Goal: Task Accomplishment & Management: Manage account settings

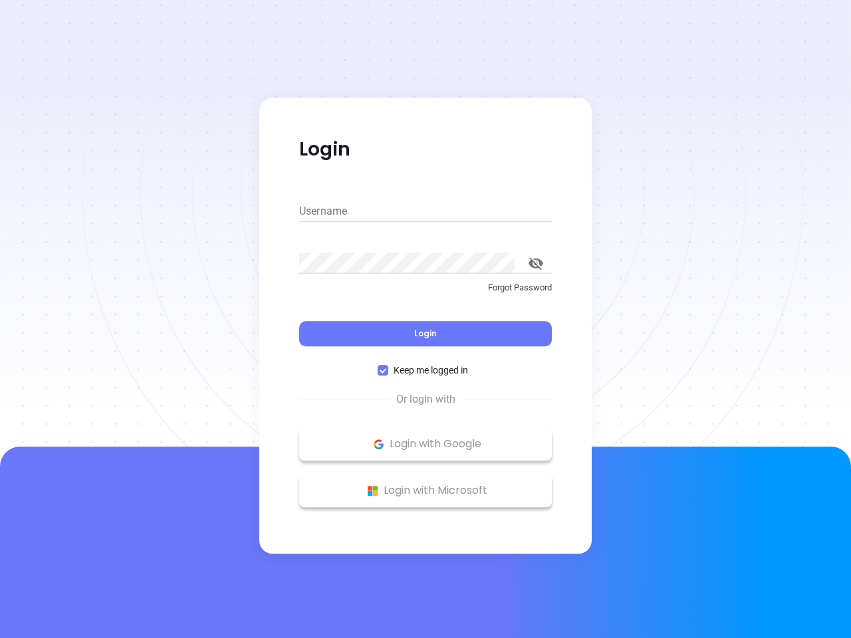
click at [426, 319] on div "Login" at bounding box center [425, 325] width 253 height 41
click at [426, 211] on input "Username" at bounding box center [425, 211] width 253 height 21
click at [536, 263] on icon "toggle password visibility" at bounding box center [536, 263] width 15 height 13
click at [426, 334] on span "Login" at bounding box center [425, 333] width 23 height 11
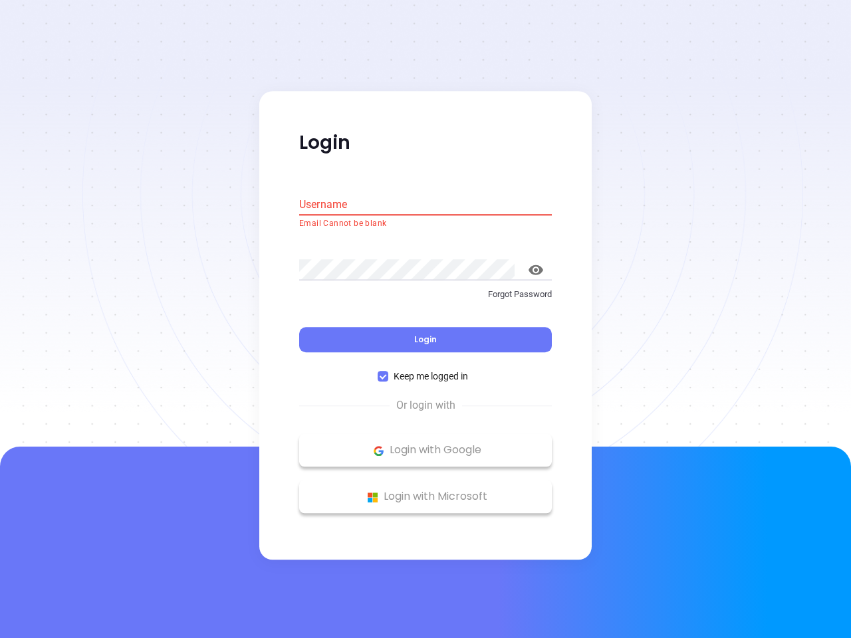
click at [426, 370] on span "Keep me logged in" at bounding box center [430, 377] width 85 height 15
click at [388, 372] on input "Keep me logged in" at bounding box center [383, 377] width 11 height 11
checkbox input "false"
click at [426, 444] on p "Login with Google" at bounding box center [425, 451] width 239 height 20
click at [426, 491] on p "Login with Microsoft" at bounding box center [425, 497] width 239 height 20
